Goal: Transaction & Acquisition: Book appointment/travel/reservation

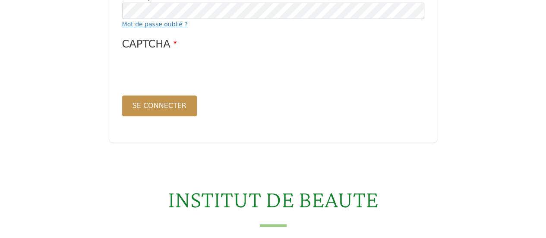
scroll to position [150, 0]
type input "**********"
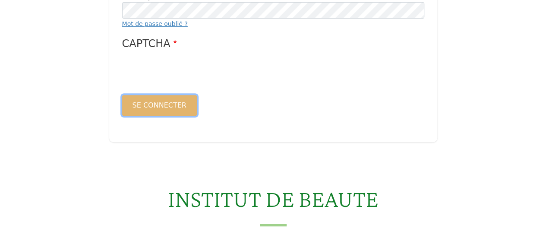
click at [176, 112] on button "Se connecter" at bounding box center [159, 105] width 75 height 21
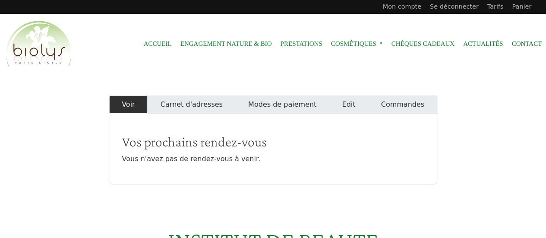
scroll to position [214, 0]
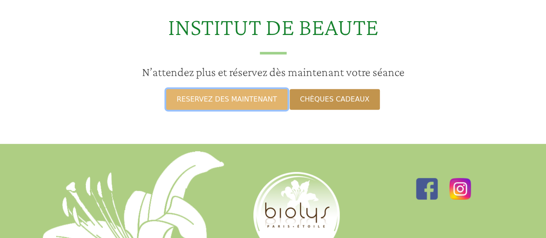
click at [254, 99] on link "RESERVEZ DES MAINTENANT" at bounding box center [226, 99] width 121 height 21
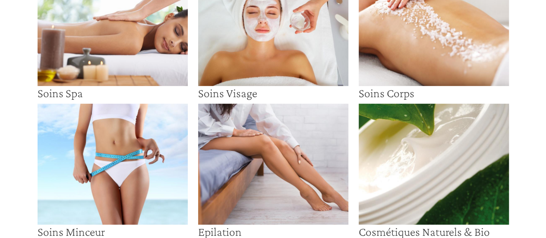
scroll to position [107, 0]
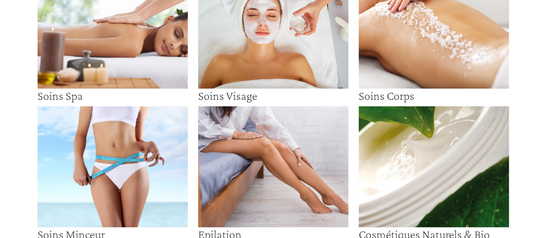
click at [110, 51] on img at bounding box center [113, 27] width 150 height 121
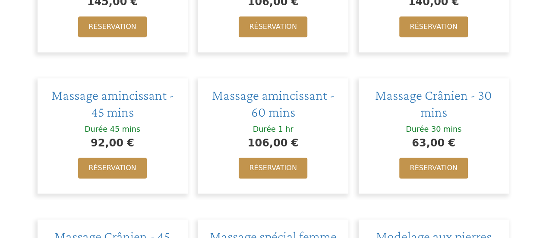
scroll to position [455, 0]
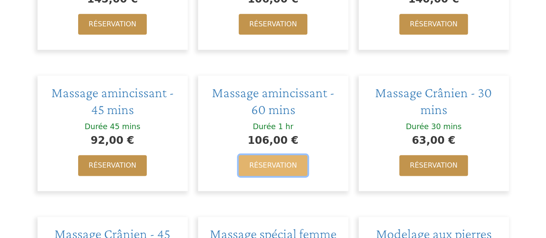
click at [282, 155] on link "Réservation" at bounding box center [273, 165] width 68 height 21
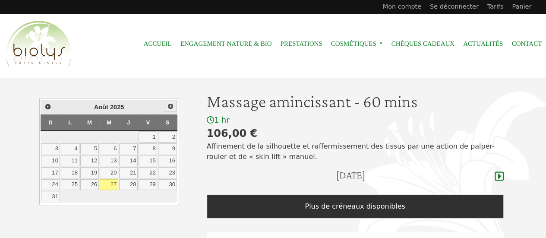
click at [168, 106] on span "Suivant" at bounding box center [170, 106] width 7 height 7
click at [110, 134] on link "3" at bounding box center [109, 136] width 19 height 11
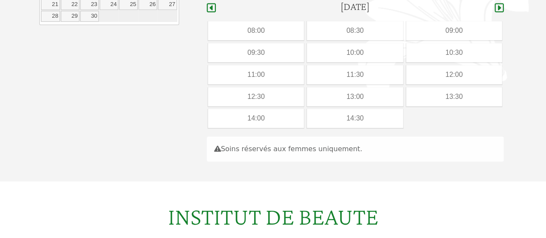
scroll to position [60, 0]
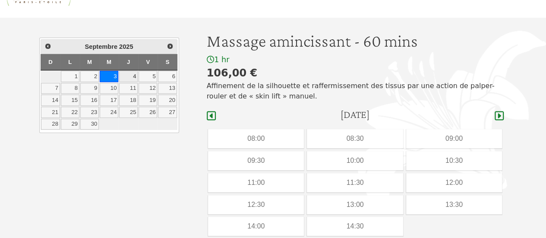
click at [133, 76] on link "4" at bounding box center [128, 76] width 19 height 11
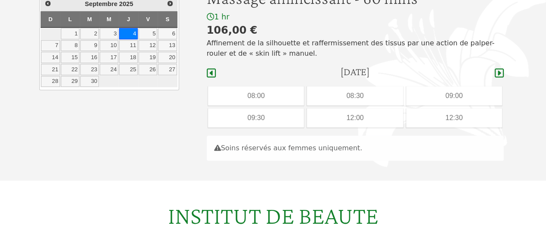
scroll to position [103, 0]
click at [115, 46] on link "10" at bounding box center [109, 46] width 19 height 11
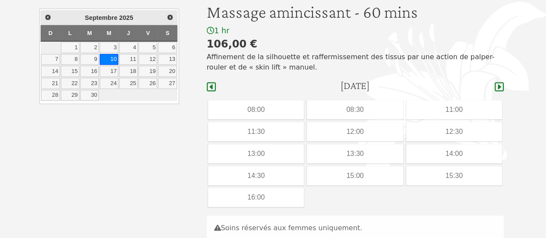
scroll to position [91, 0]
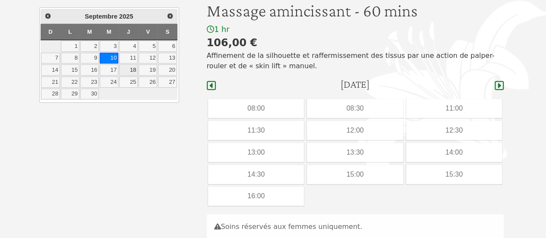
click at [134, 67] on link "18" at bounding box center [128, 69] width 19 height 11
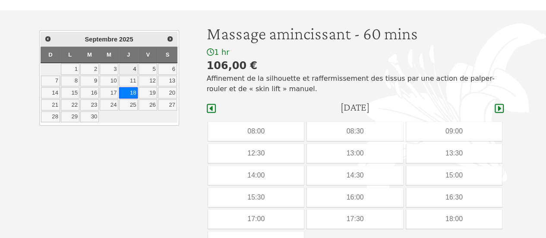
scroll to position [67, 0]
click at [110, 89] on link "17" at bounding box center [109, 93] width 19 height 11
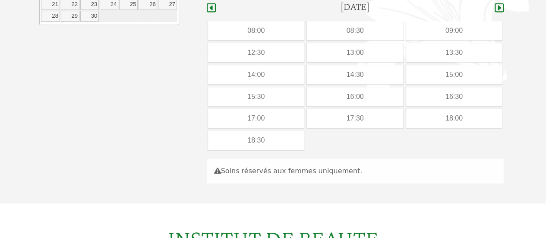
scroll to position [67, 0]
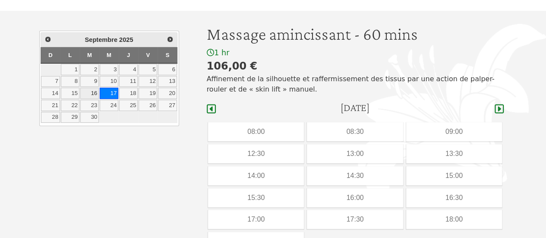
click at [90, 89] on link "16" at bounding box center [89, 93] width 19 height 11
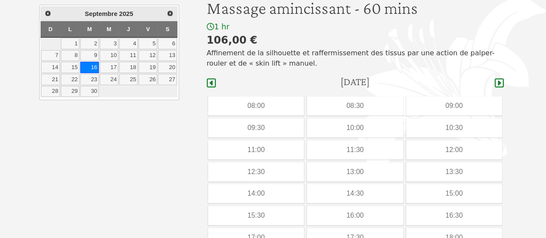
scroll to position [91, 0]
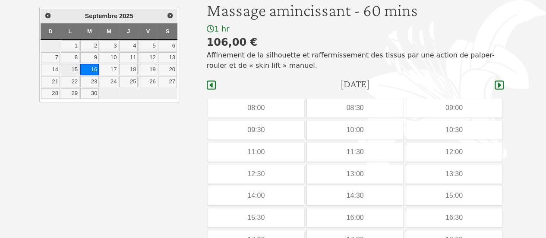
click at [72, 64] on link "15" at bounding box center [70, 69] width 19 height 11
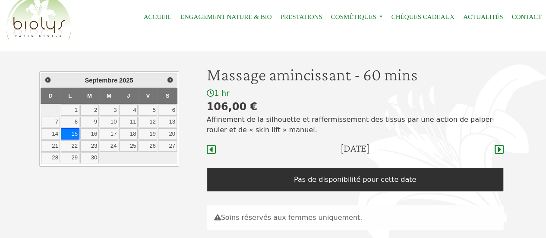
scroll to position [26, 0]
